Goal: Information Seeking & Learning: Learn about a topic

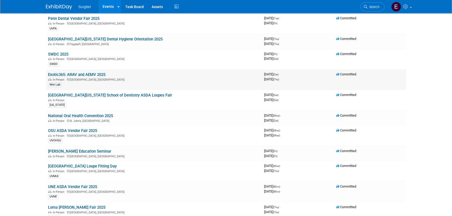
scroll to position [118, 0]
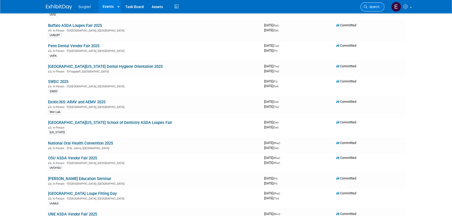
click at [379, 2] on link "Search" at bounding box center [372, 6] width 24 height 9
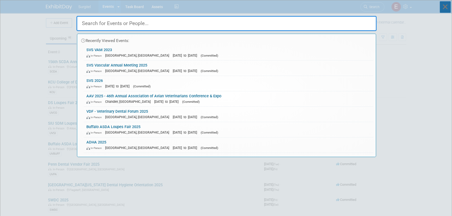
click at [443, 4] on icon at bounding box center [445, 6] width 11 height 11
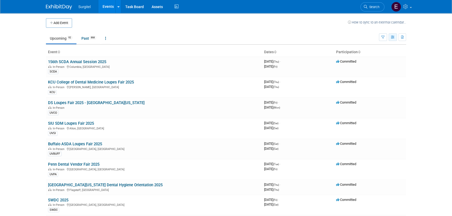
click at [391, 36] on icon "button" at bounding box center [393, 37] width 4 height 3
click at [366, 72] on link "Calendar View" at bounding box center [371, 71] width 44 height 7
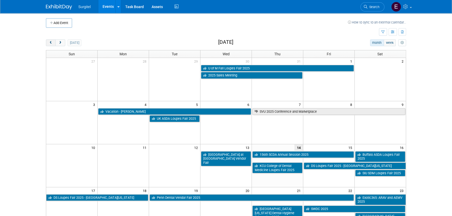
click at [51, 43] on span "prev" at bounding box center [51, 42] width 4 height 3
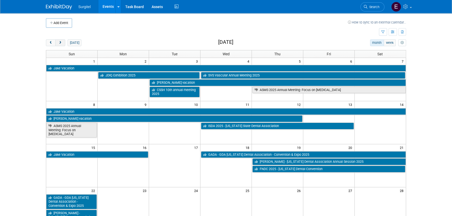
click at [57, 41] on button "next" at bounding box center [60, 42] width 10 height 7
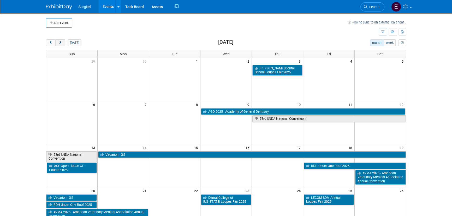
click at [57, 41] on button "next" at bounding box center [60, 42] width 10 height 7
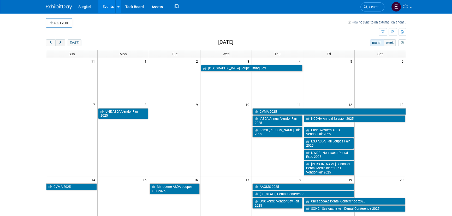
click at [57, 41] on button "next" at bounding box center [60, 42] width 10 height 7
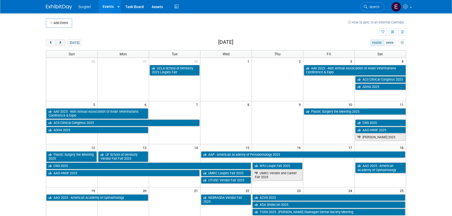
click at [57, 41] on button "next" at bounding box center [60, 42] width 10 height 7
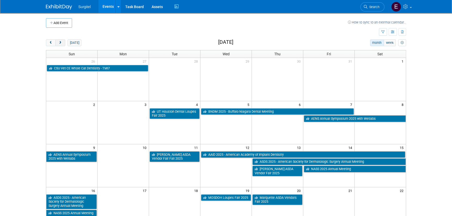
click at [57, 41] on button "next" at bounding box center [60, 42] width 10 height 7
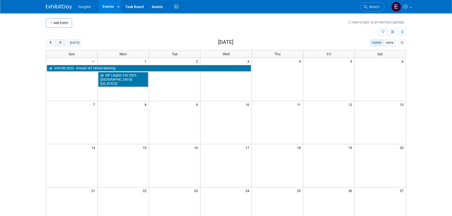
click at [57, 41] on button "next" at bounding box center [60, 42] width 10 height 7
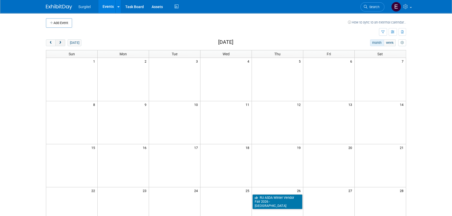
click at [57, 41] on button "next" at bounding box center [60, 42] width 10 height 7
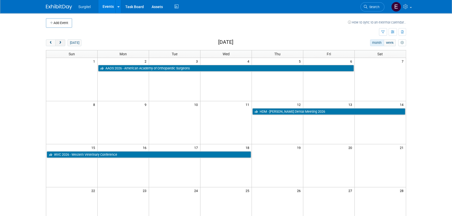
click at [57, 41] on button "next" at bounding box center [60, 42] width 10 height 7
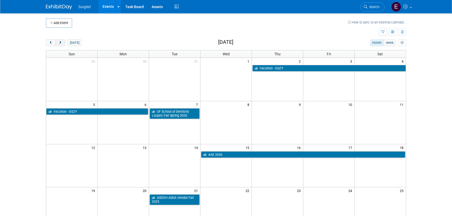
click at [57, 41] on button "next" at bounding box center [60, 42] width 10 height 7
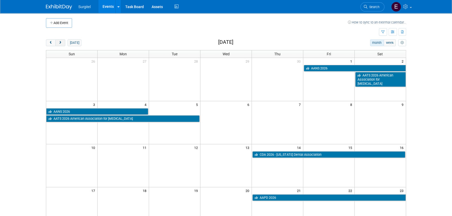
click at [57, 41] on button "next" at bounding box center [60, 42] width 10 height 7
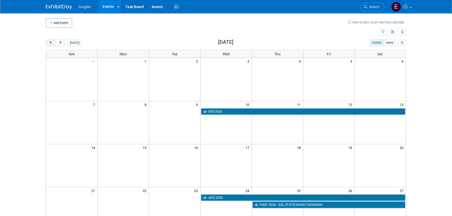
click at [51, 42] on span "prev" at bounding box center [51, 42] width 4 height 3
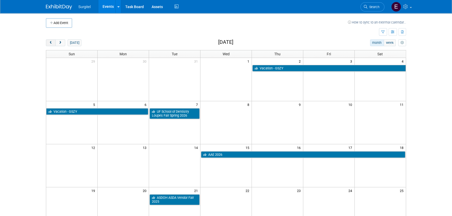
click at [51, 42] on span "prev" at bounding box center [51, 42] width 4 height 3
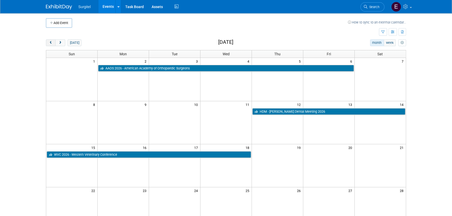
click at [51, 42] on span "prev" at bounding box center [51, 42] width 4 height 3
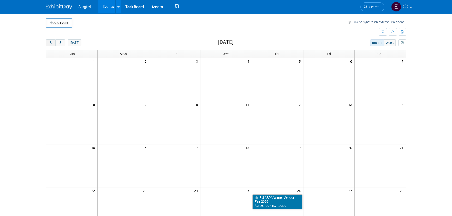
click at [51, 42] on span "prev" at bounding box center [51, 42] width 4 height 3
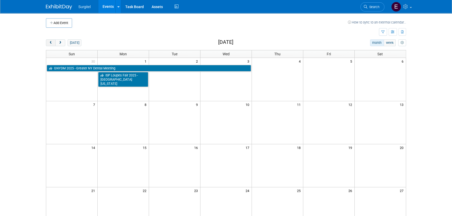
click at [51, 42] on span "prev" at bounding box center [51, 42] width 4 height 3
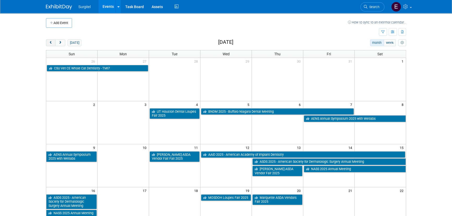
click at [51, 42] on span "prev" at bounding box center [51, 42] width 4 height 3
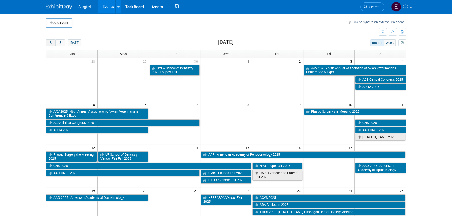
click at [51, 42] on span "prev" at bounding box center [51, 42] width 4 height 3
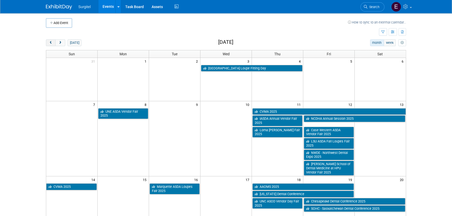
click at [51, 42] on span "prev" at bounding box center [51, 42] width 4 height 3
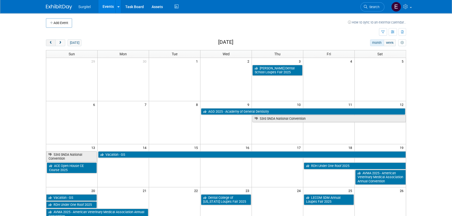
click at [51, 42] on span "prev" at bounding box center [51, 42] width 4 height 3
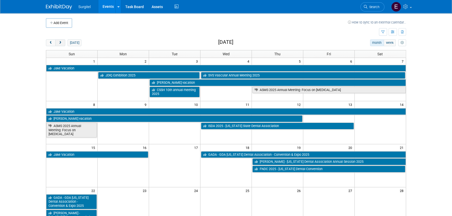
click at [60, 39] on button "next" at bounding box center [60, 42] width 10 height 7
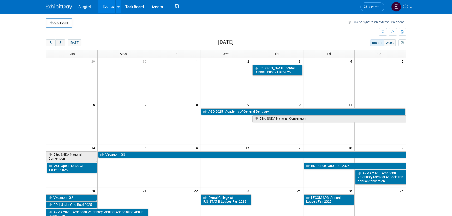
click at [60, 39] on button "next" at bounding box center [60, 42] width 10 height 7
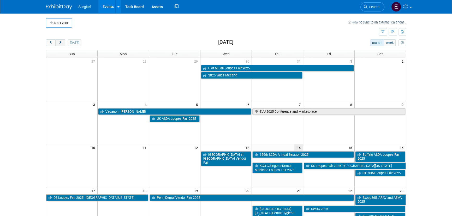
click at [62, 39] on button "next" at bounding box center [60, 42] width 10 height 7
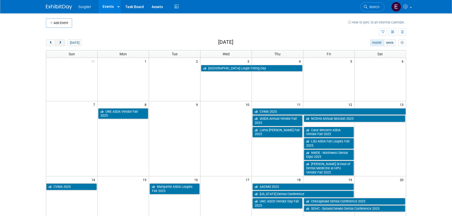
click at [62, 39] on button "next" at bounding box center [60, 42] width 10 height 7
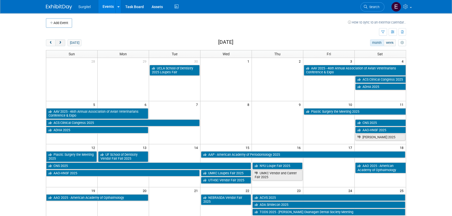
click at [62, 39] on button "next" at bounding box center [60, 42] width 10 height 7
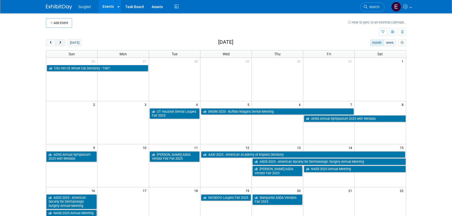
click at [62, 39] on button "next" at bounding box center [60, 42] width 10 height 7
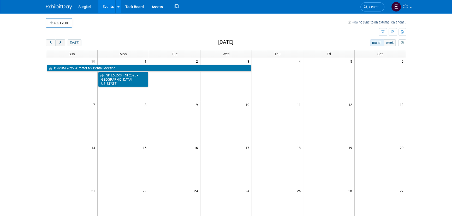
click at [62, 39] on button "next" at bounding box center [60, 42] width 10 height 7
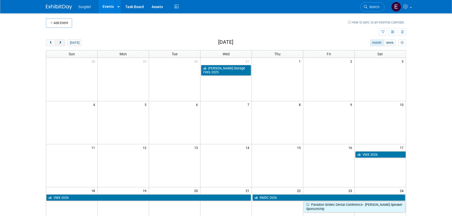
click at [62, 39] on button "next" at bounding box center [60, 42] width 10 height 7
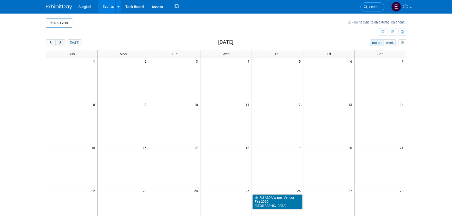
click at [62, 39] on button "next" at bounding box center [60, 42] width 10 height 7
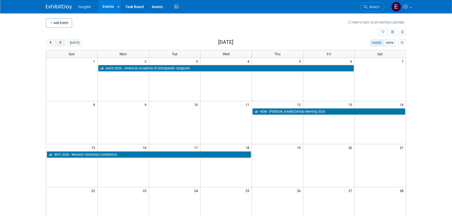
click at [62, 39] on button "next" at bounding box center [60, 42] width 10 height 7
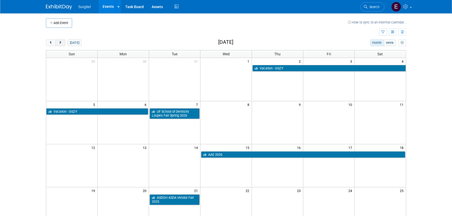
click at [62, 39] on button "next" at bounding box center [60, 42] width 10 height 7
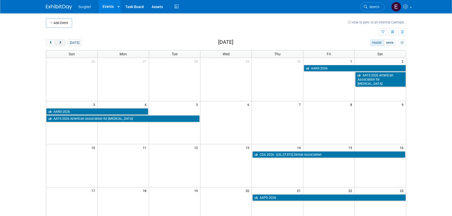
click at [62, 39] on button "next" at bounding box center [60, 42] width 10 height 7
